Goal: Share content

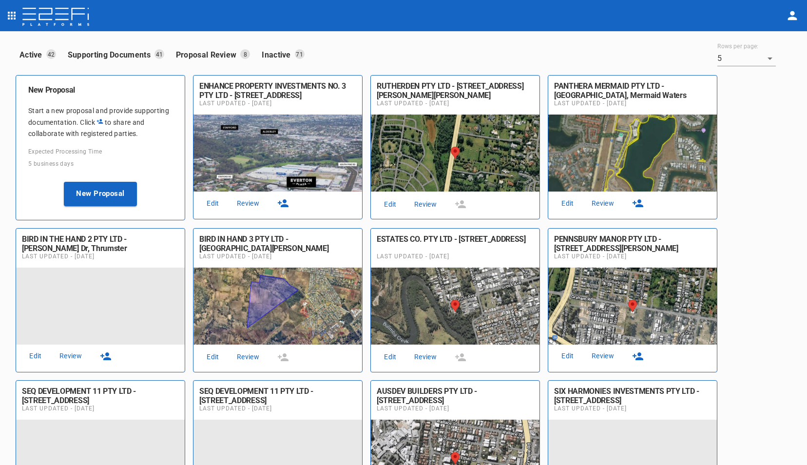
click at [284, 201] on icon "button" at bounding box center [283, 203] width 11 height 8
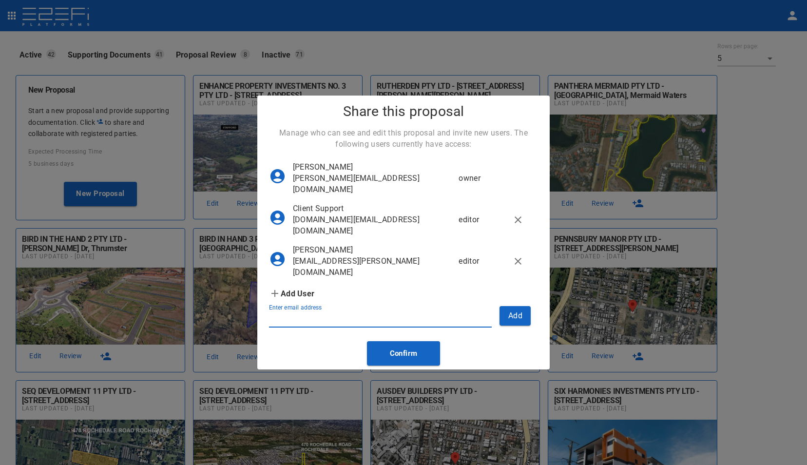
click at [293, 324] on input "Enter email address" at bounding box center [380, 320] width 223 height 16
click at [515, 325] on button "Add" at bounding box center [515, 315] width 31 height 19
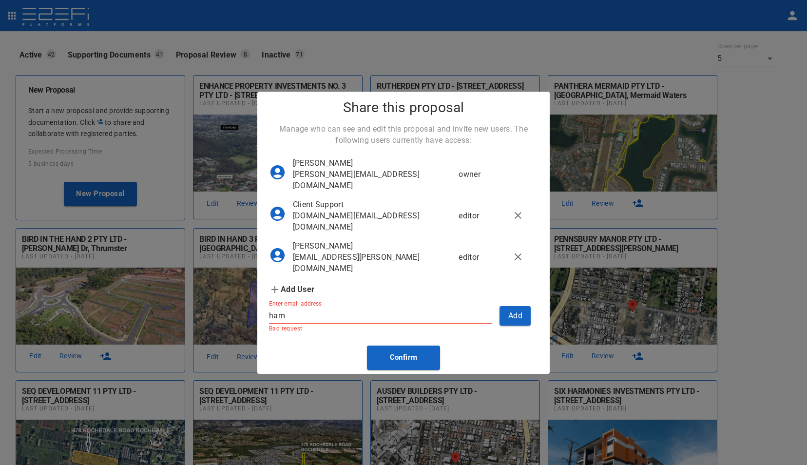
click at [343, 324] on input "ham" at bounding box center [380, 316] width 223 height 16
type input "hamish.wehl@jvpm.com.au"
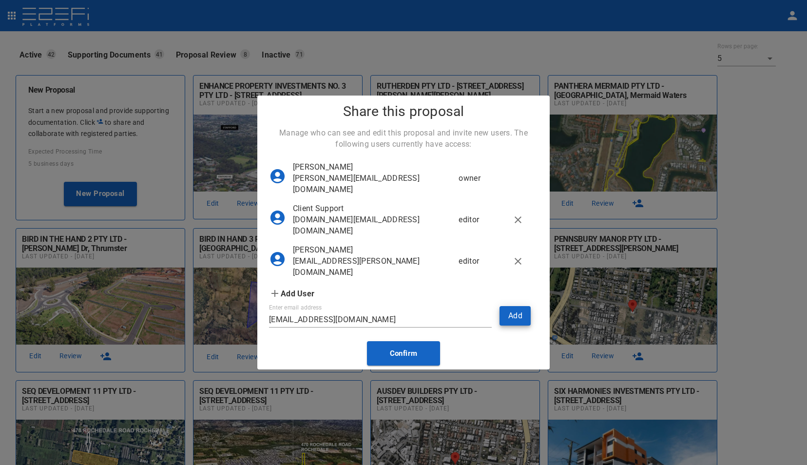
click at [520, 325] on button "Add" at bounding box center [515, 315] width 31 height 19
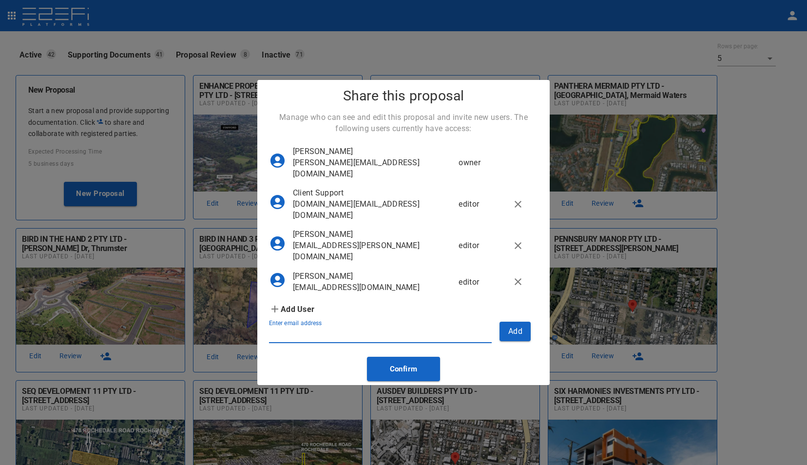
click at [330, 340] on input "Enter email address" at bounding box center [380, 336] width 223 height 16
type input "jlevy@unisonprojects.net.au"
click at [514, 341] on button "Add" at bounding box center [515, 331] width 31 height 19
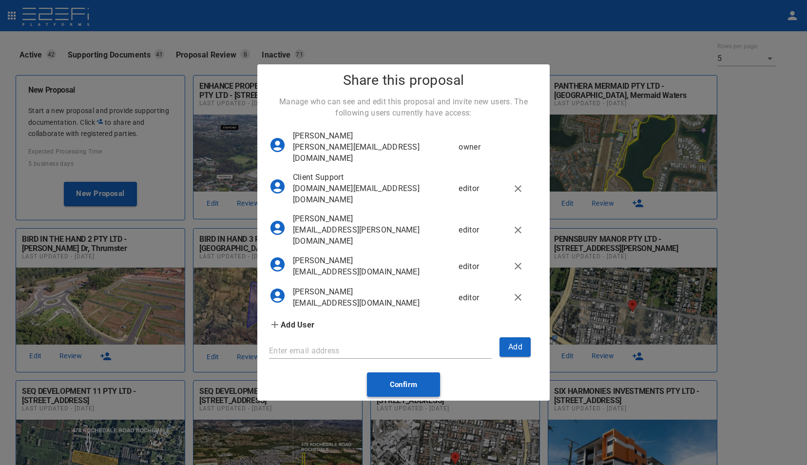
click at [419, 393] on button "Confirm" at bounding box center [403, 384] width 73 height 24
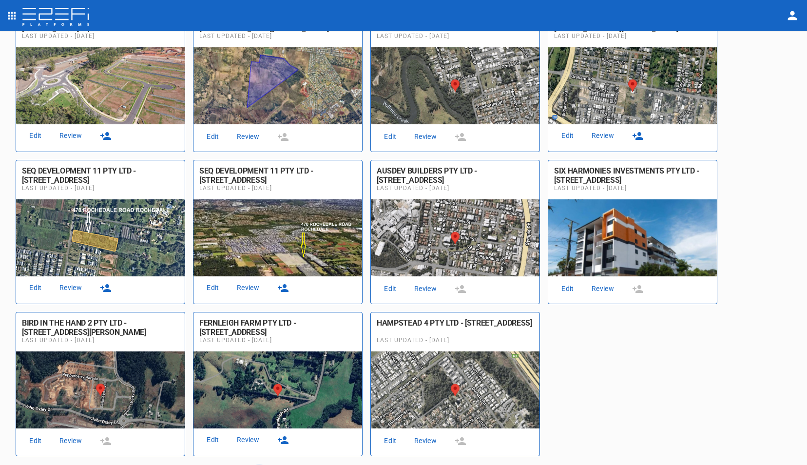
scroll to position [249, 0]
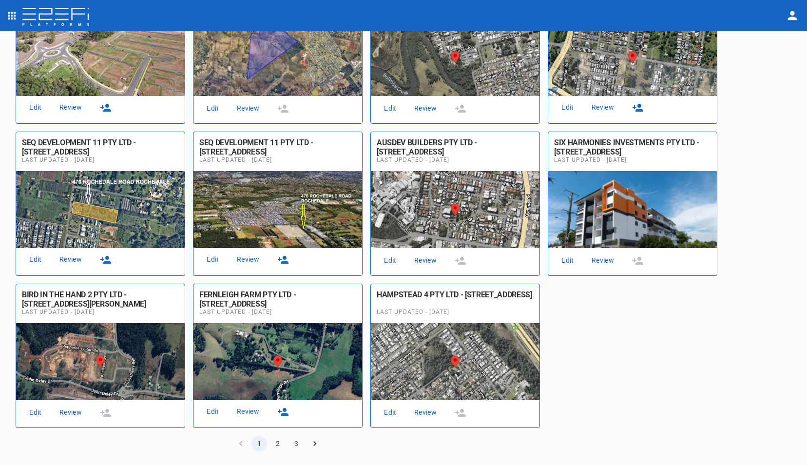
click at [278, 441] on button "2" at bounding box center [278, 444] width 16 height 16
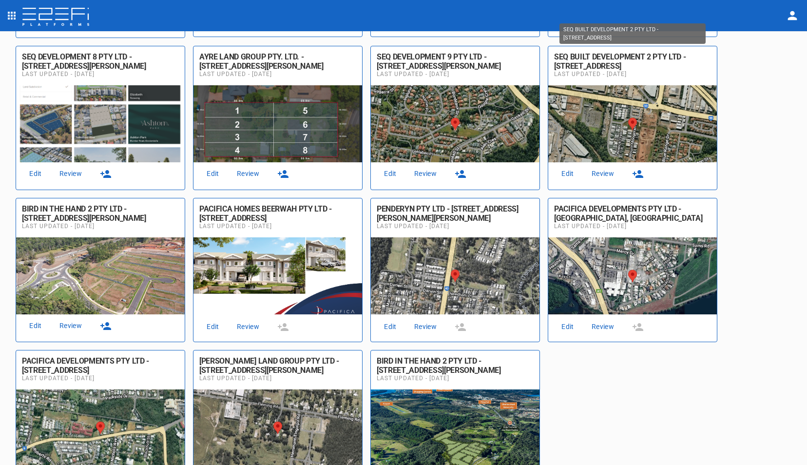
scroll to position [249, 0]
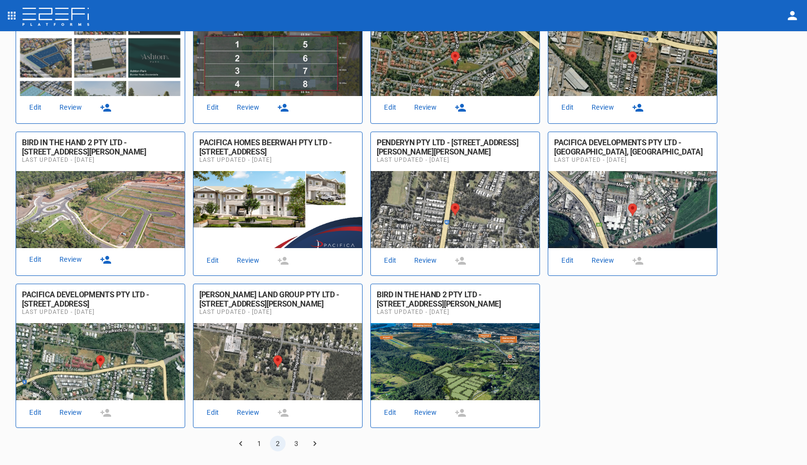
click at [259, 443] on button "1" at bounding box center [260, 444] width 16 height 16
